Goal: Find specific page/section: Find specific page/section

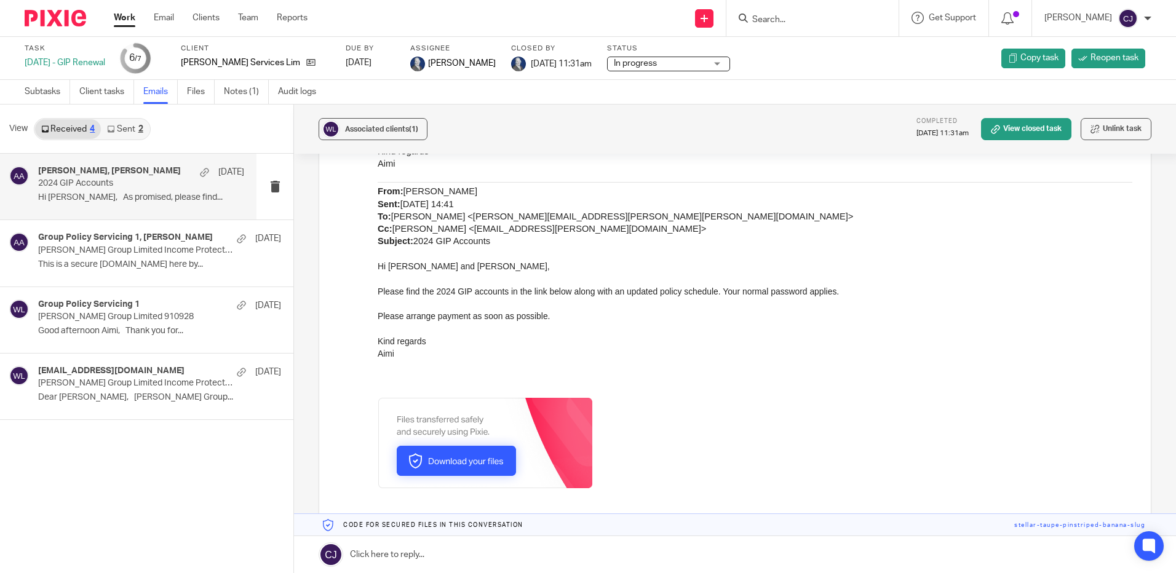
scroll to position [554, 0]
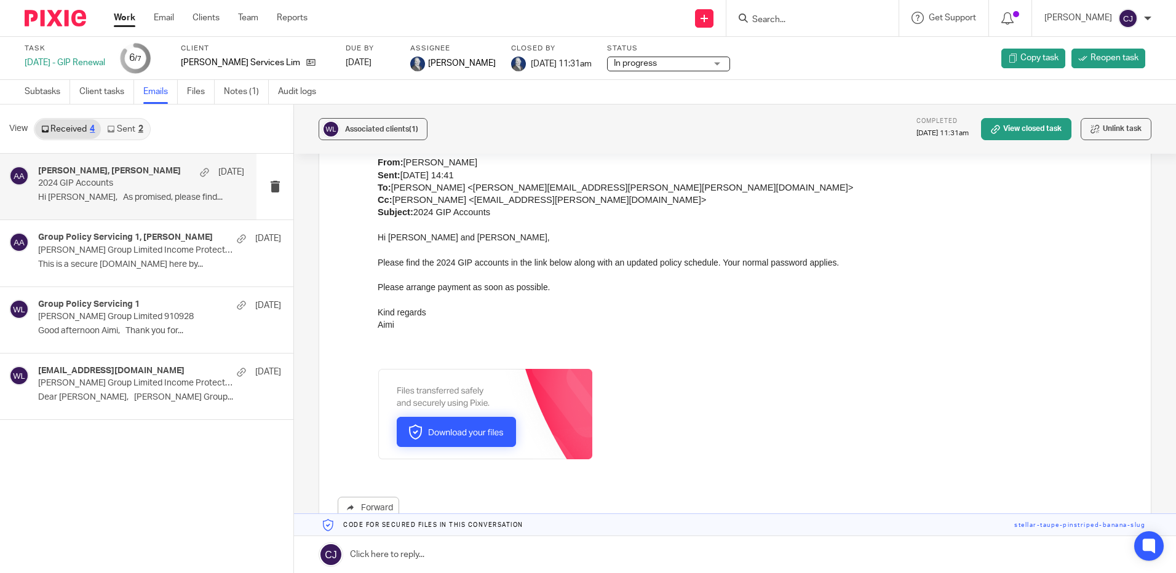
click at [490, 437] on img at bounding box center [485, 413] width 214 height 90
click at [789, 15] on input "Search" at bounding box center [806, 20] width 111 height 11
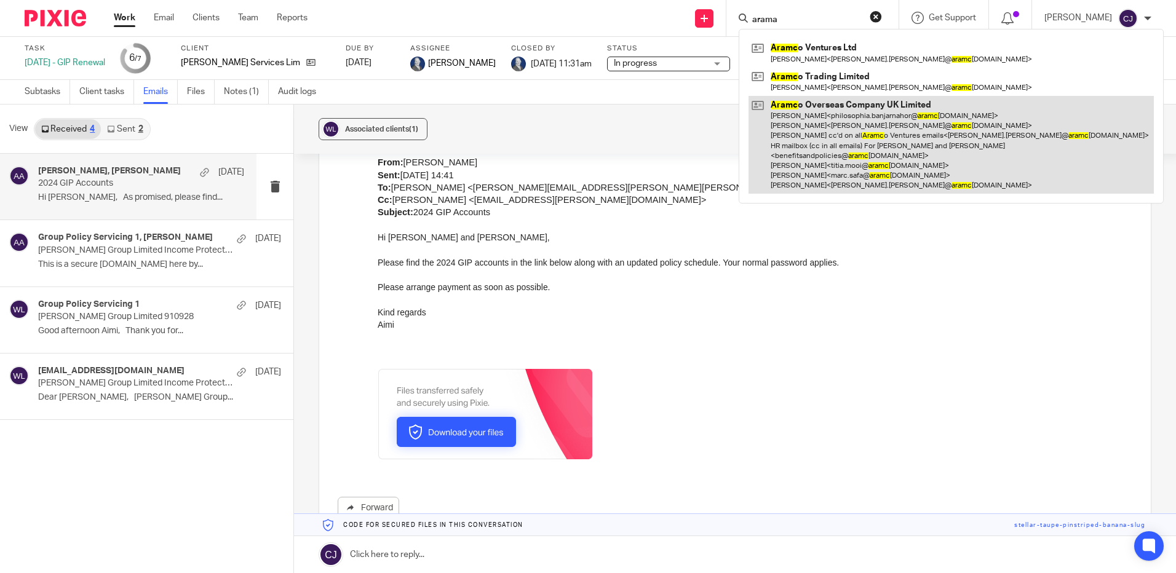
type input "arama"
click at [803, 100] on link at bounding box center [950, 145] width 405 height 98
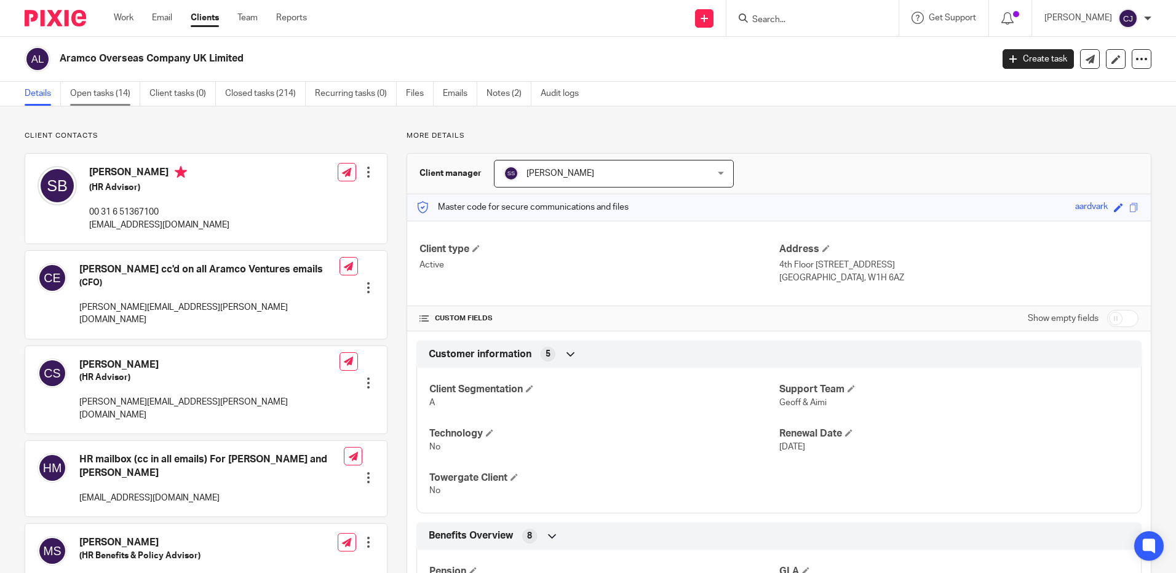
drag, startPoint x: 93, startPoint y: 92, endPoint x: 104, endPoint y: 95, distance: 11.7
click at [93, 92] on link "Open tasks (14)" at bounding box center [105, 94] width 70 height 24
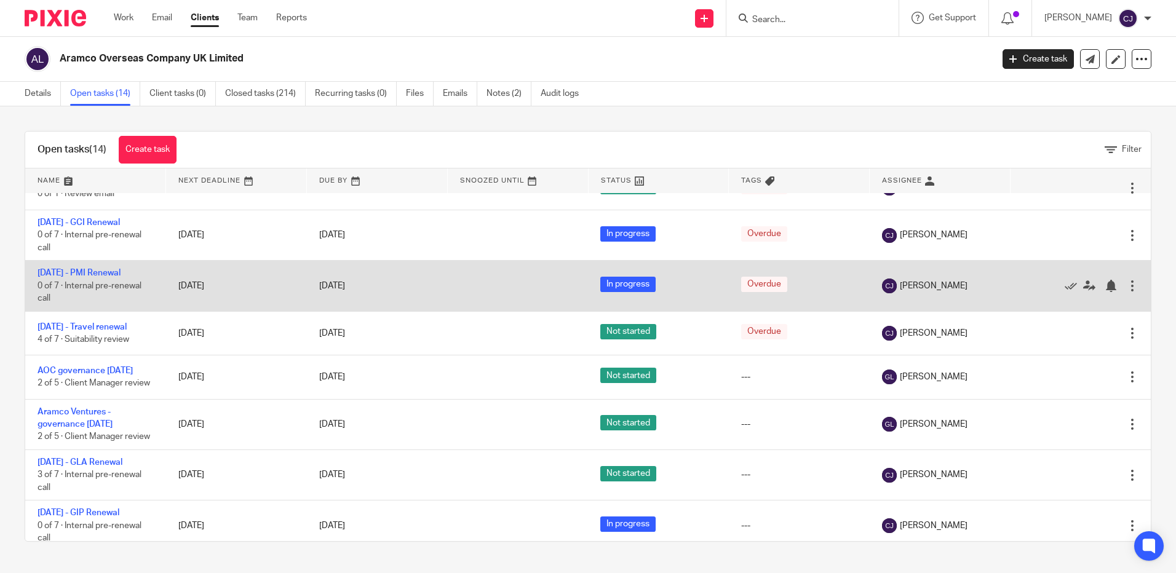
scroll to position [64, 0]
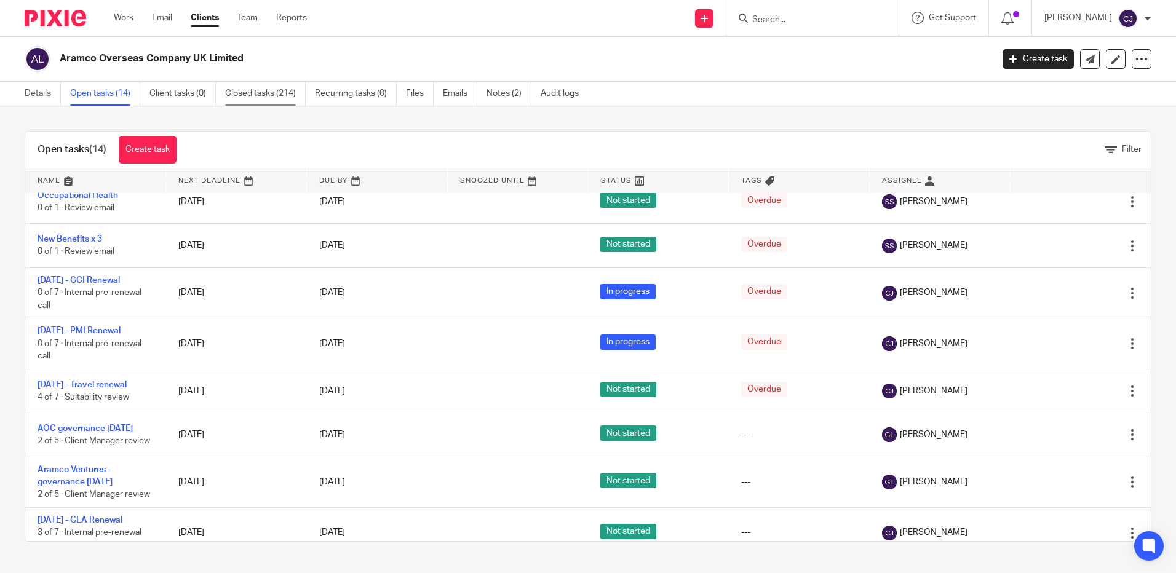
click at [238, 87] on link "Closed tasks (214)" at bounding box center [265, 94] width 81 height 24
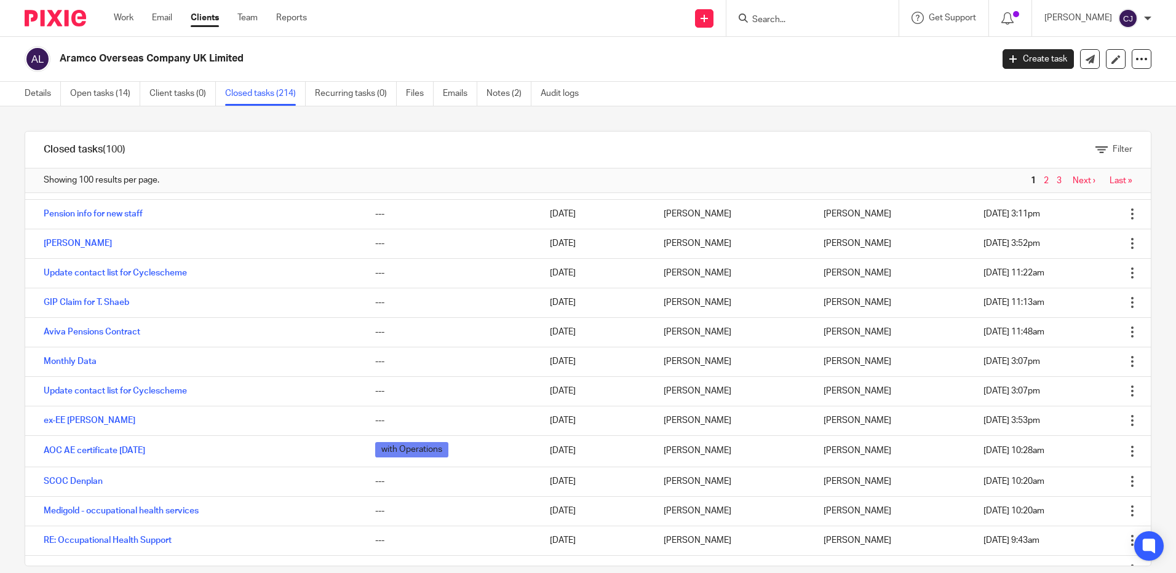
scroll to position [615, 0]
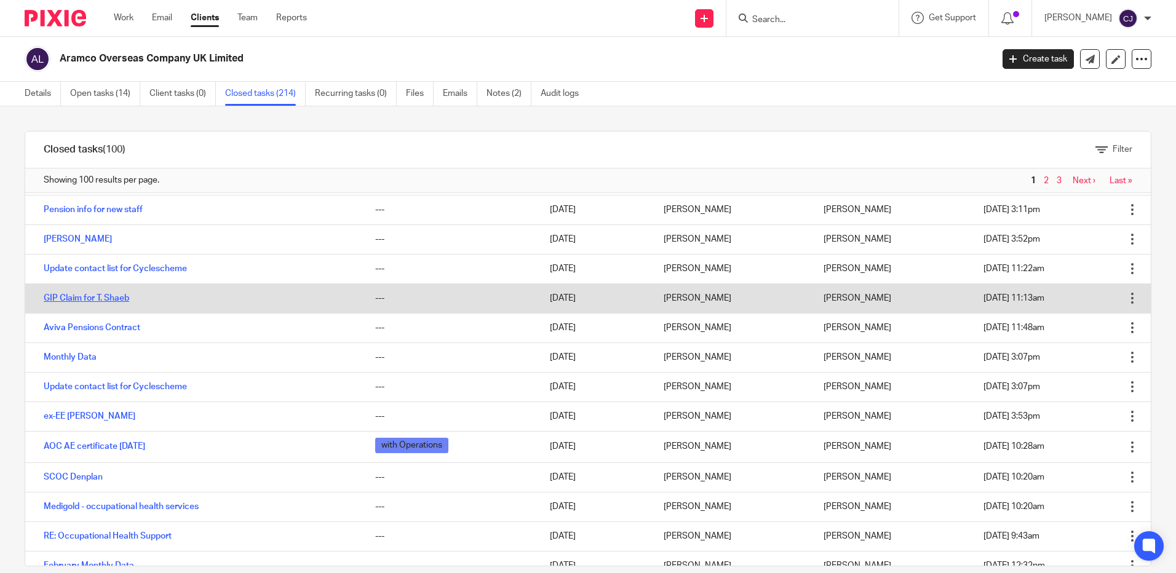
click at [120, 299] on link "GIP Claim for T. Shaeb" at bounding box center [86, 298] width 85 height 9
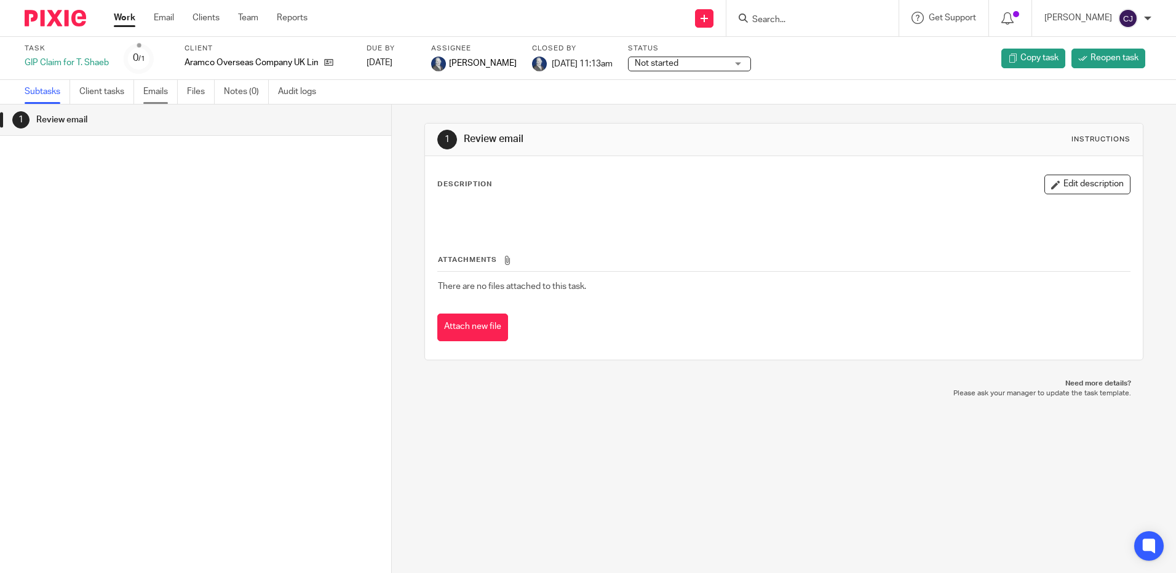
click at [161, 98] on link "Emails" at bounding box center [160, 92] width 34 height 24
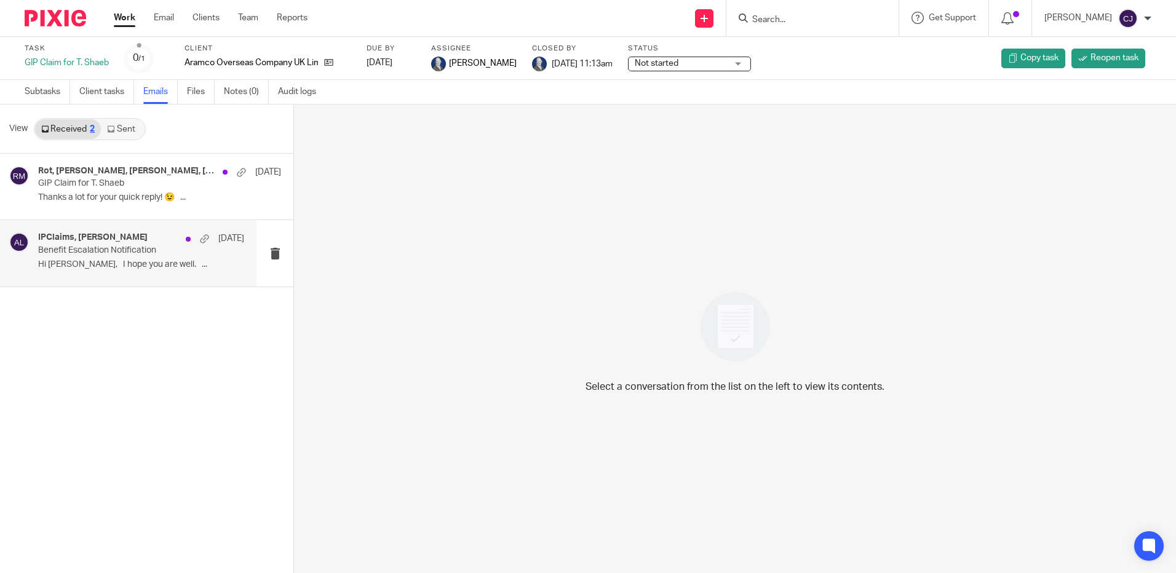
click at [134, 252] on p "Benefit Escalation Notification" at bounding box center [120, 250] width 165 height 10
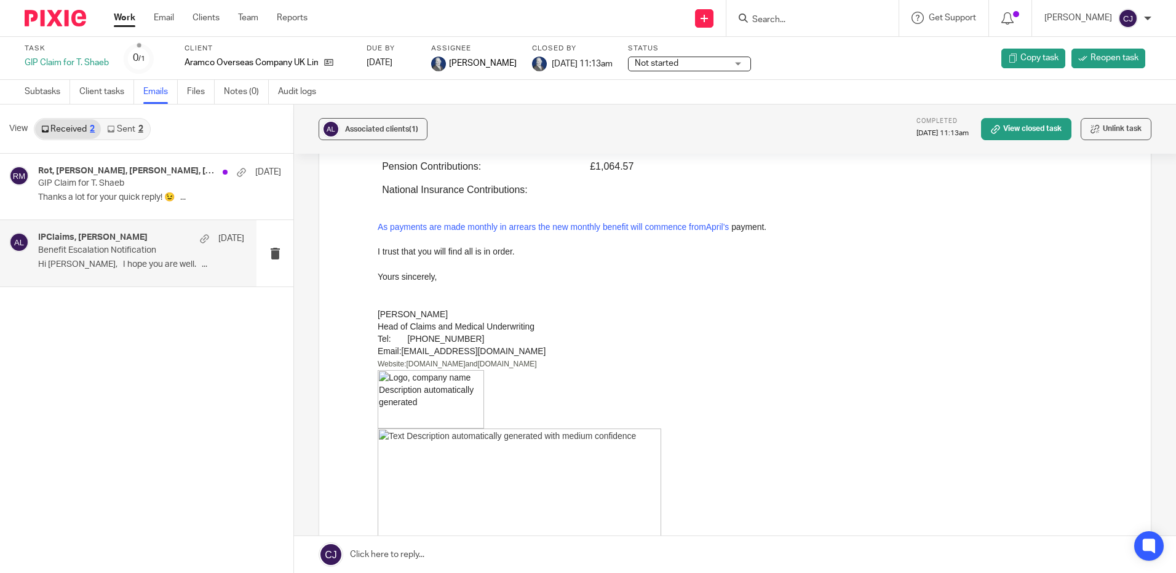
scroll to position [1169, 0]
